Goal: Check status: Check status

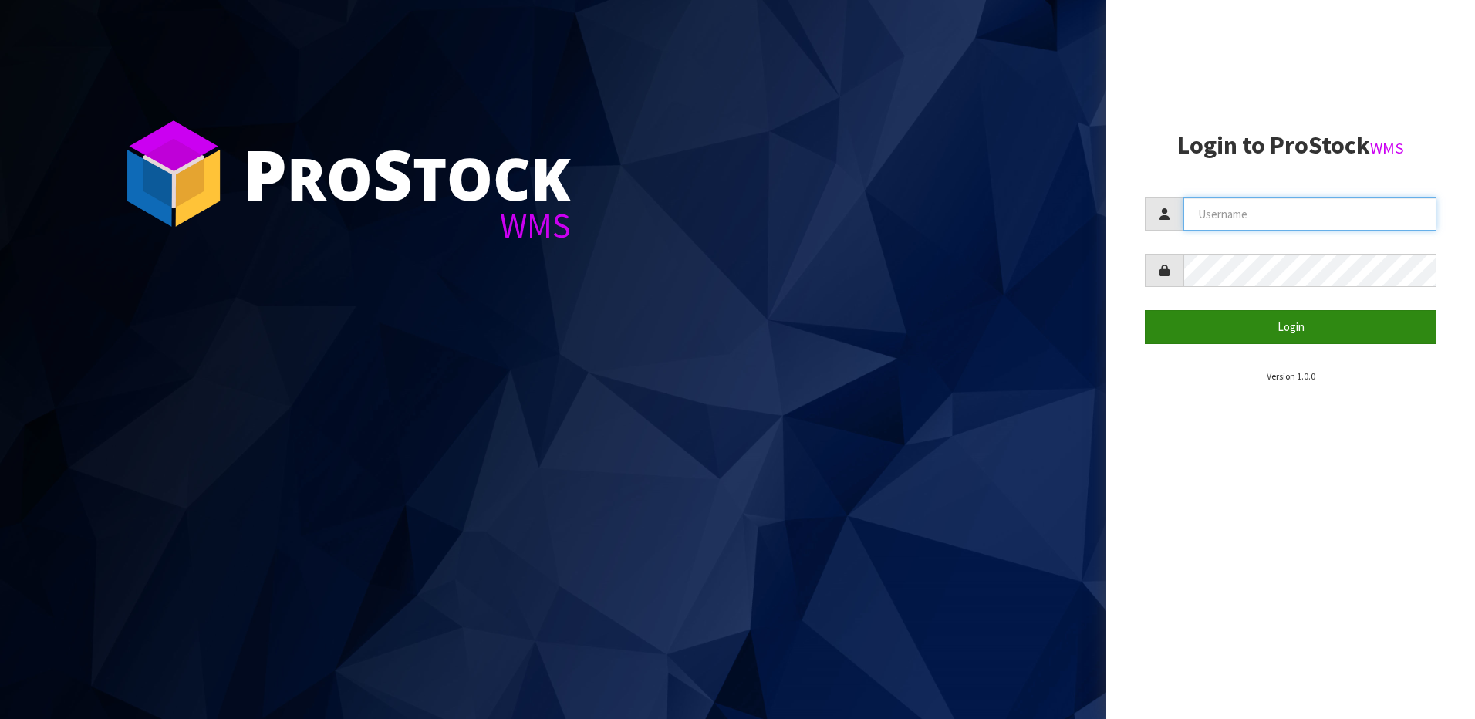
type input "[EMAIL_ADDRESS][DOMAIN_NAME]"
click at [1334, 330] on button "Login" at bounding box center [1291, 326] width 292 height 33
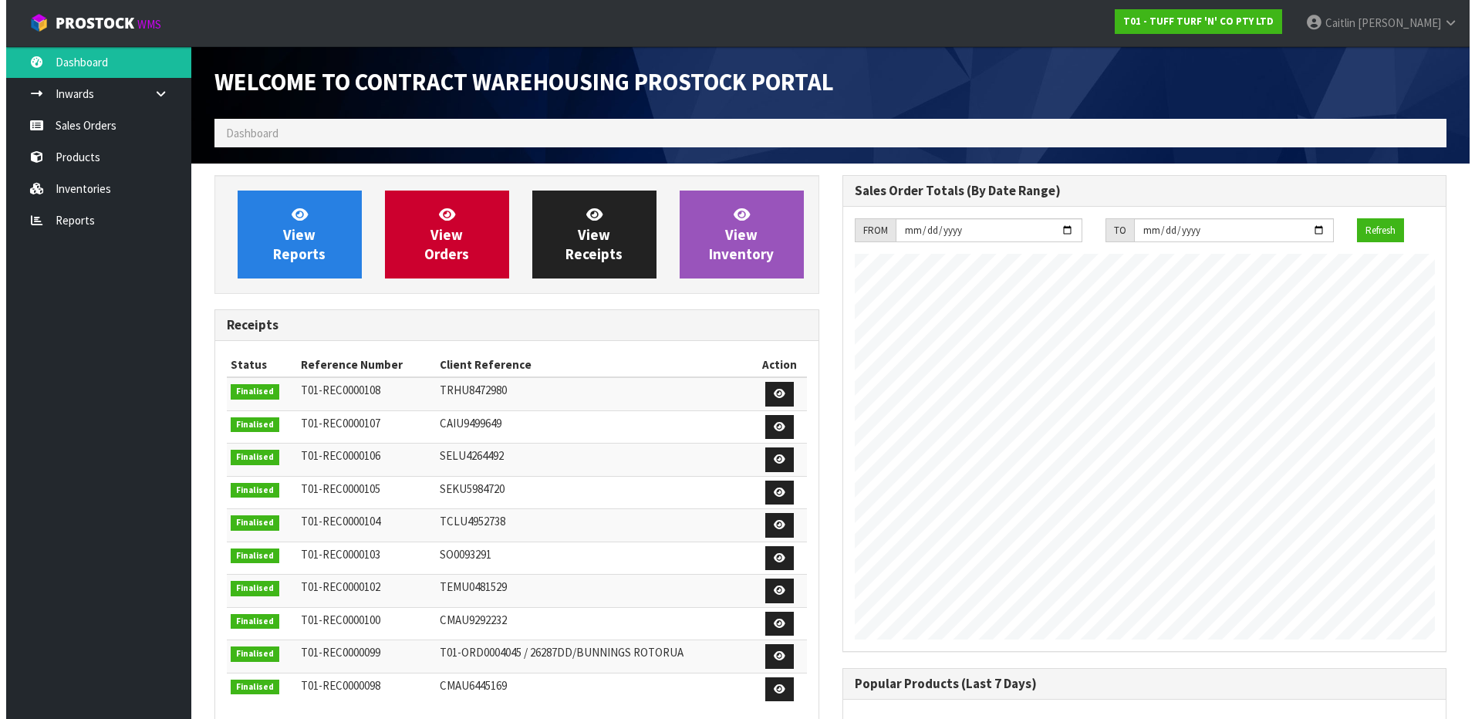
scroll to position [855, 627]
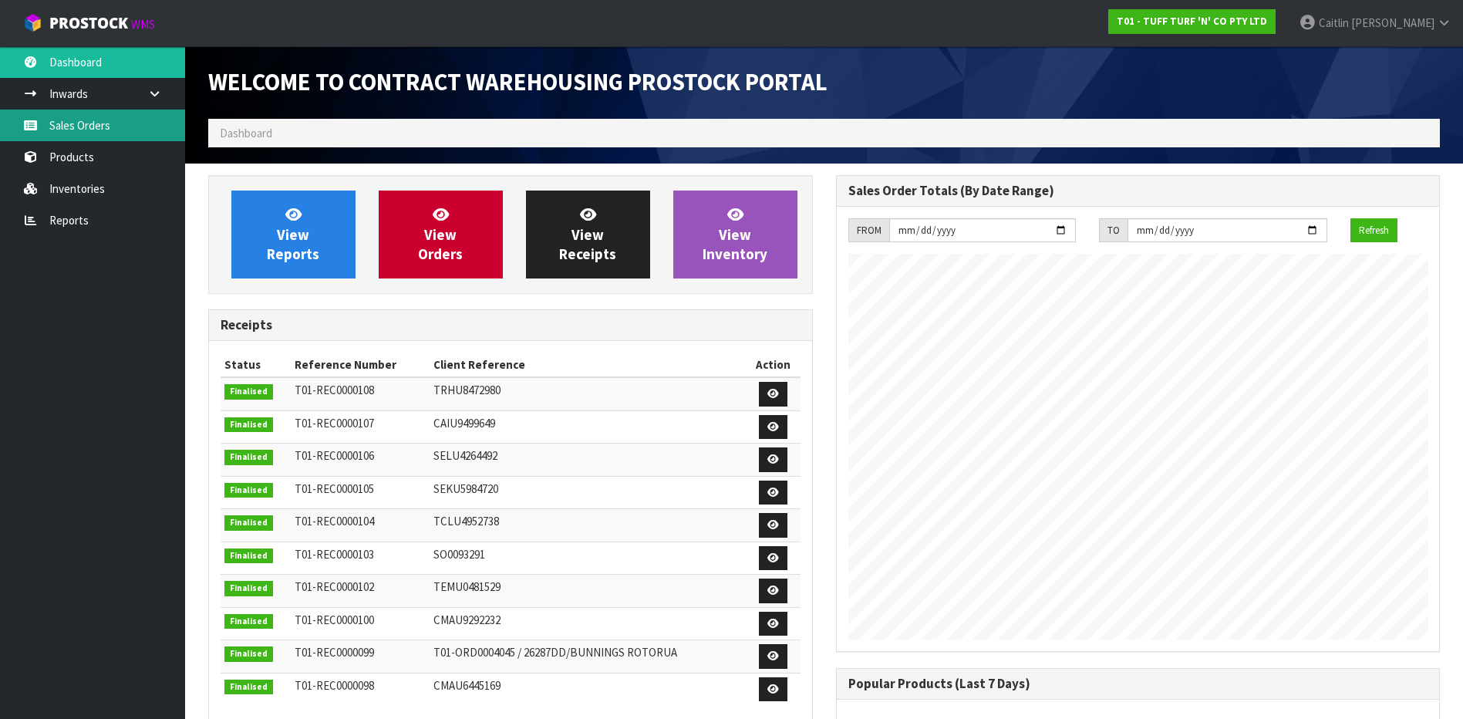
click at [60, 120] on link "Sales Orders" at bounding box center [92, 126] width 185 height 32
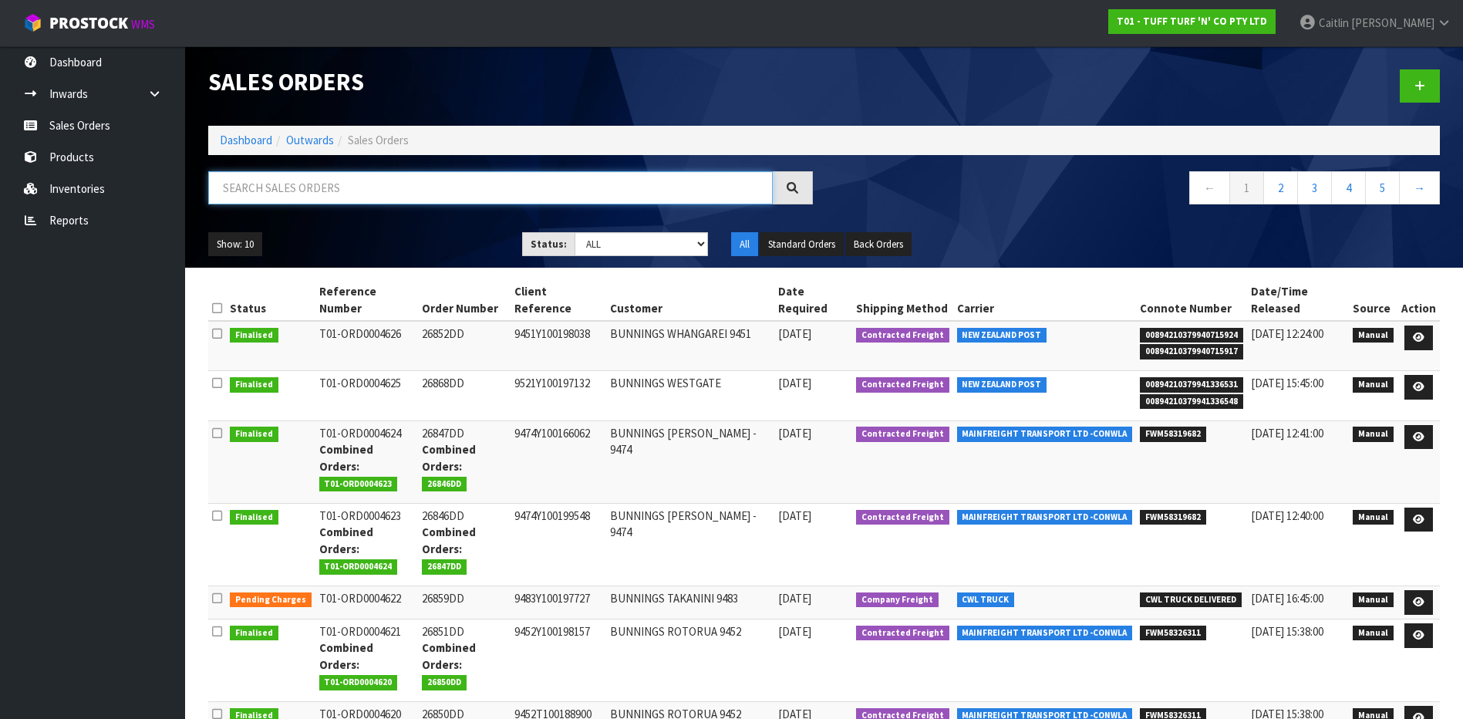
click at [363, 187] on input "text" at bounding box center [490, 187] width 565 height 33
paste input "9527Y100167232"
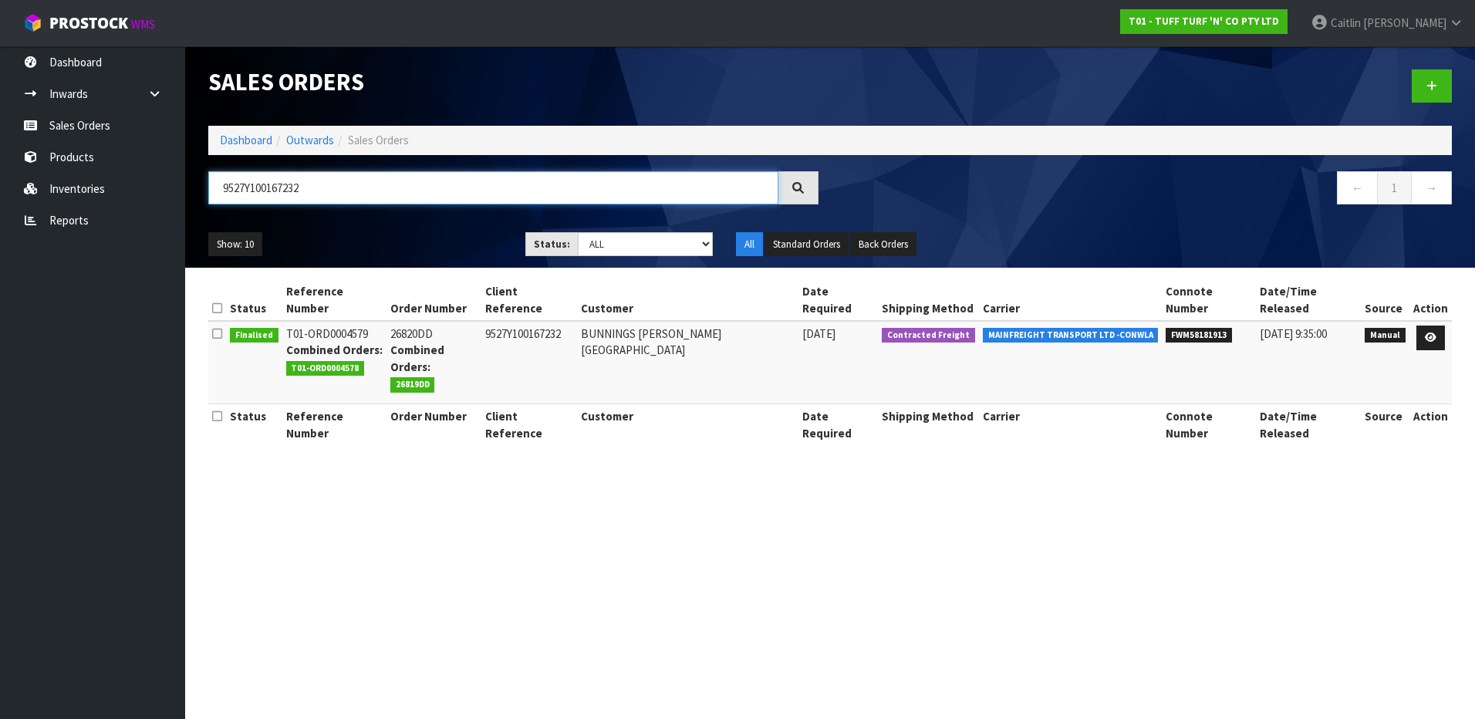
type input "9527Y100167232"
click at [1181, 328] on span "FWM58181913" at bounding box center [1198, 335] width 66 height 15
copy span "FWM58181913"
click at [415, 321] on td "26820DD Combined Orders: 26819DD" at bounding box center [433, 362] width 95 height 83
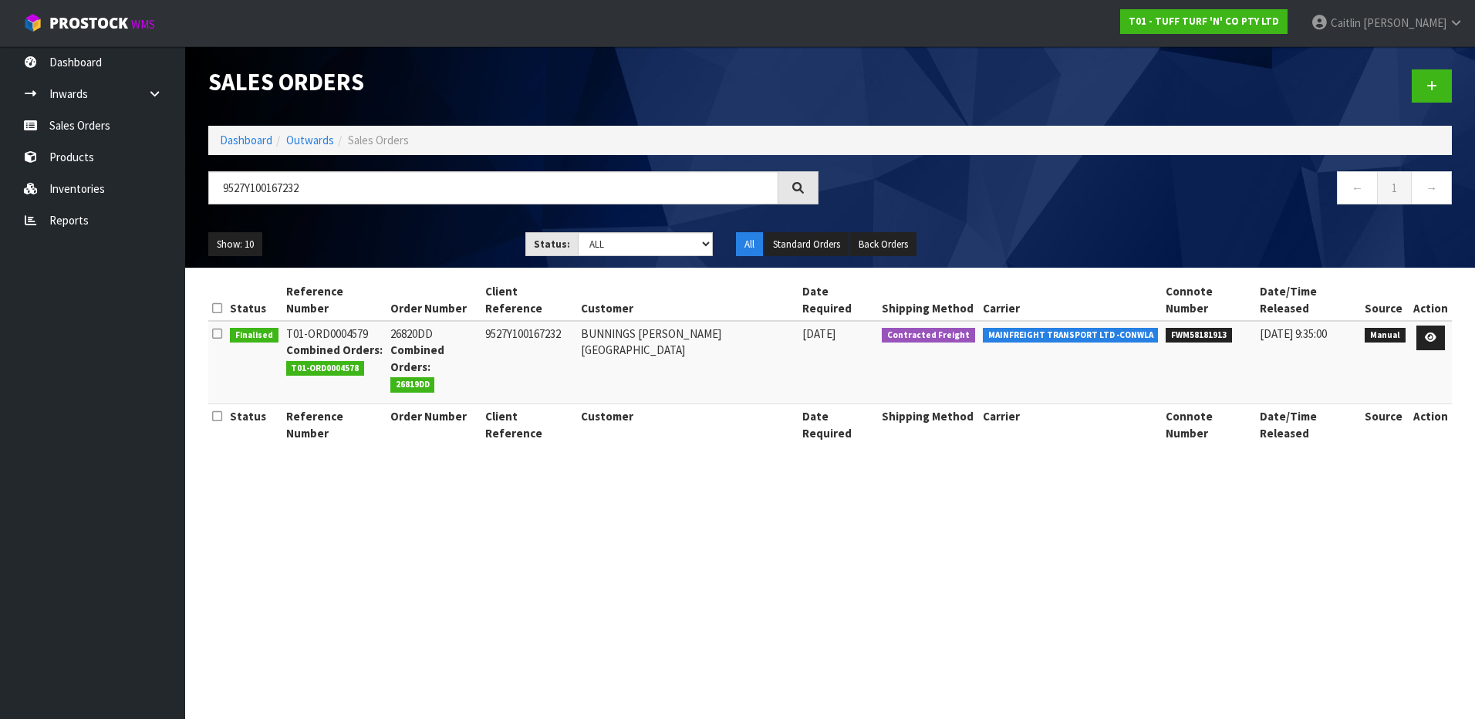
click at [415, 321] on td "26820DD Combined Orders: 26819DD" at bounding box center [433, 362] width 95 height 83
copy td "26820DD"
click at [548, 322] on td "9527Y100167232" at bounding box center [529, 362] width 96 height 83
copy td "9527Y100167232"
